Goal: Task Accomplishment & Management: Use online tool/utility

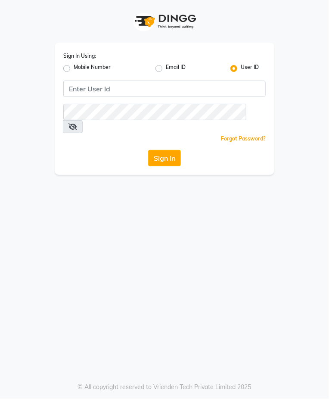
click at [164, 277] on div "Sign In Using: Mobile Number Email ID User ID Remember me Forgot Password? Sign…" at bounding box center [164, 199] width 329 height 399
click at [35, 227] on div "Sign In Using: Mobile Number Email ID User ID Remember me Forgot Password? Sign…" at bounding box center [164, 199] width 329 height 399
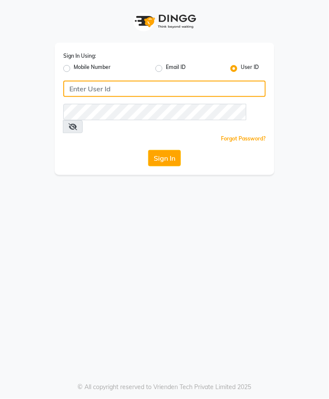
click at [131, 91] on input "Username" at bounding box center [164, 89] width 202 height 16
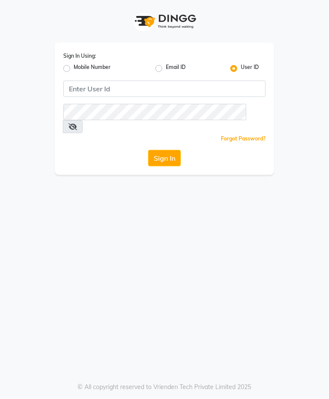
click at [316, 169] on div "Sign In Using: Mobile Number Email ID User ID Remember me Forgot Password? Sign…" at bounding box center [164, 199] width 329 height 399
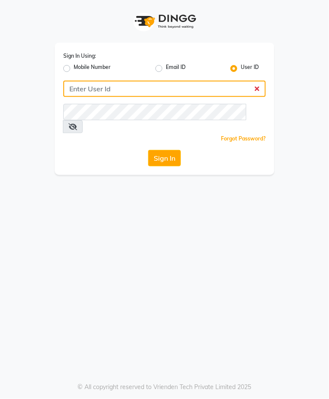
click at [109, 91] on input "Username" at bounding box center [164, 89] width 202 height 16
type input "e3967-01"
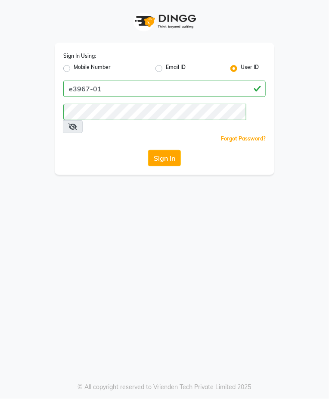
click at [166, 151] on button "Sign In" at bounding box center [164, 158] width 33 height 16
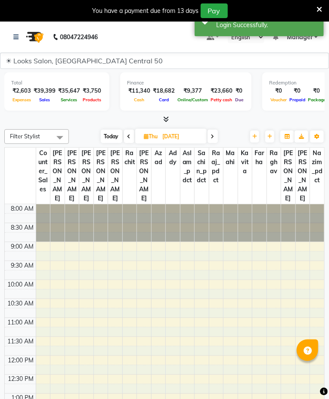
select select "en"
